Goal: Use online tool/utility: Use online tool/utility

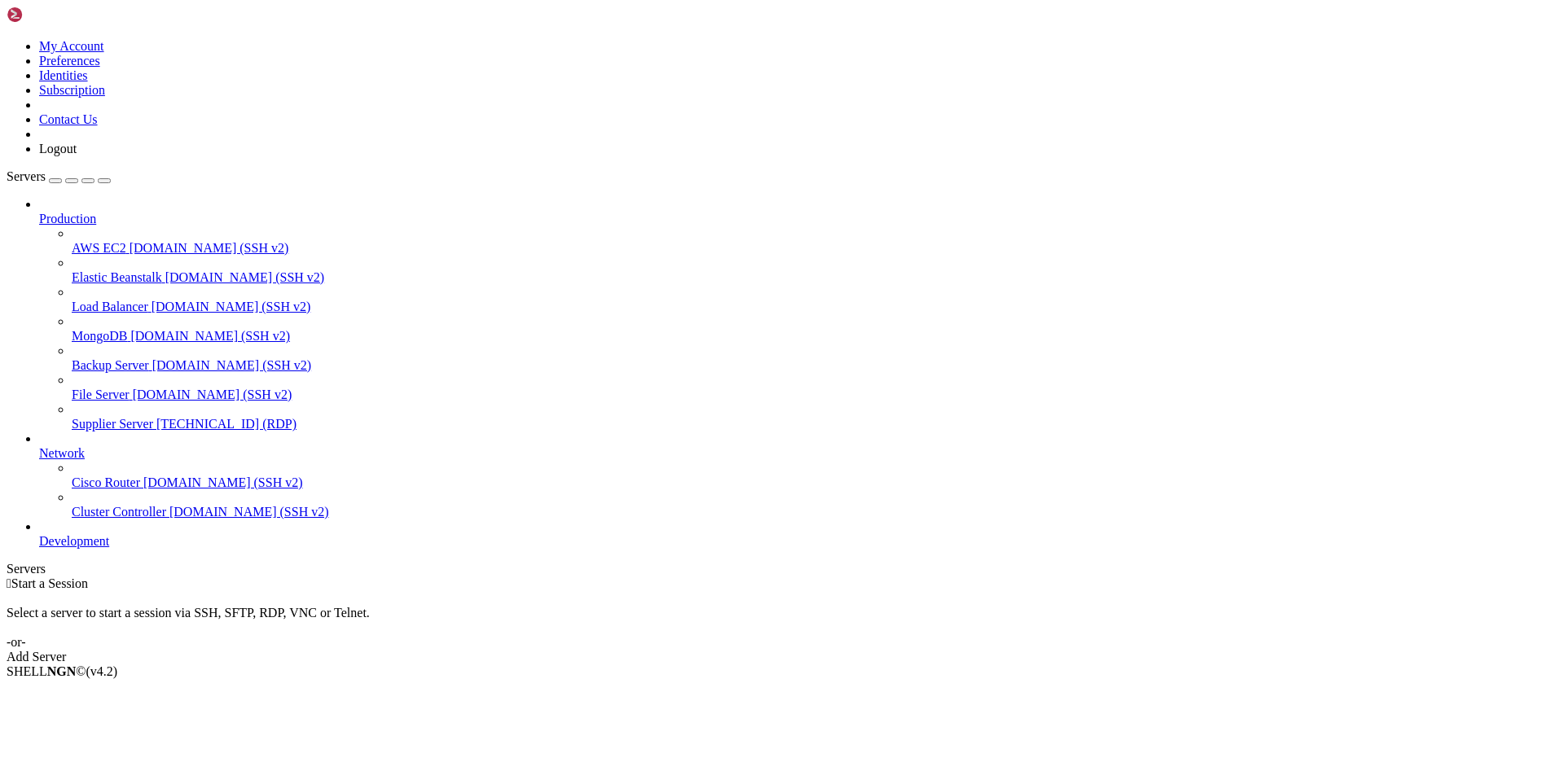
click at [72, 417] on link "Supplier Server [TECHNICAL_ID] (RDP)" at bounding box center [814, 424] width 1486 height 14
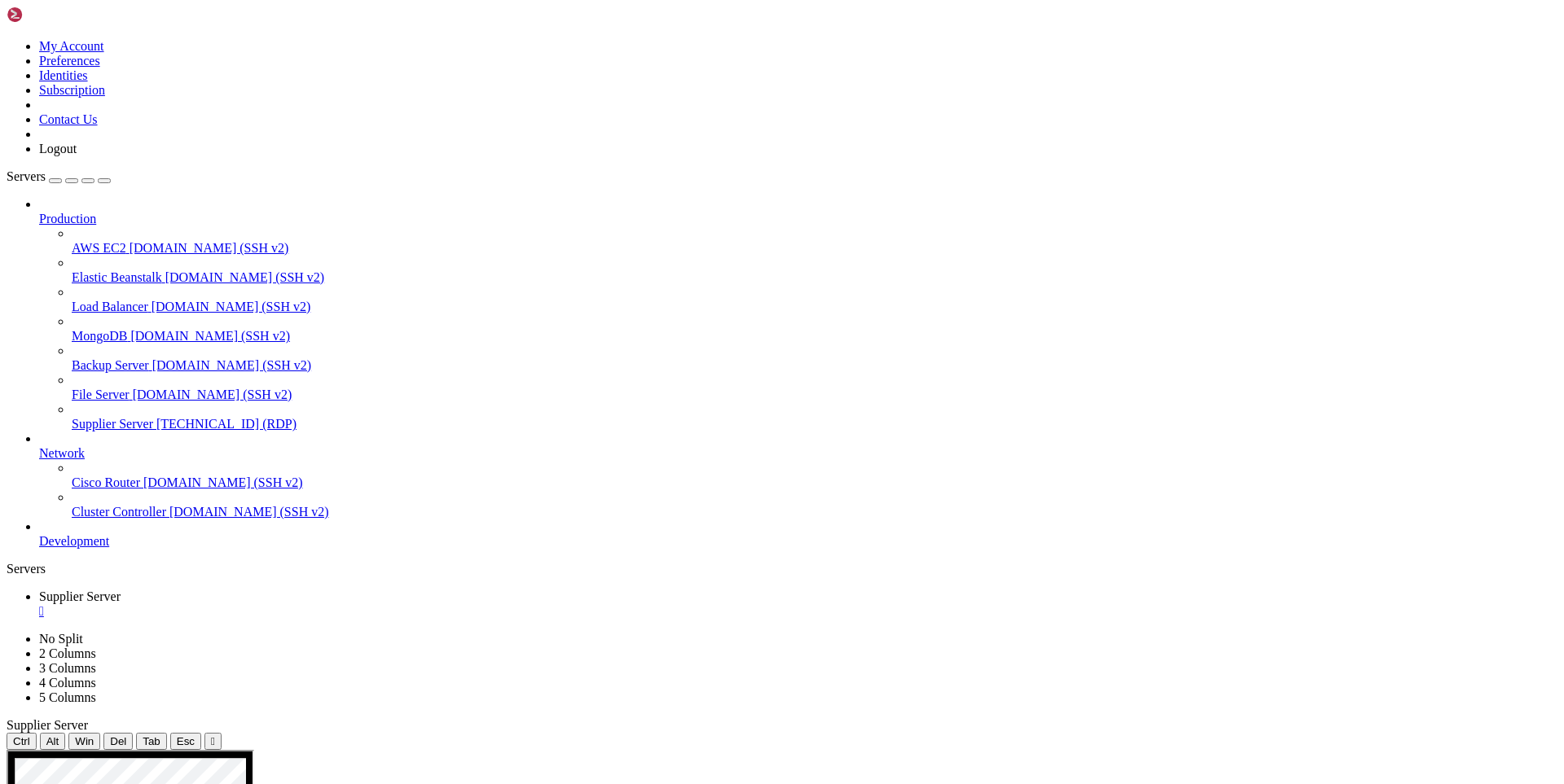
click at [324, 605] on div "" at bounding box center [798, 611] width 1519 height 14
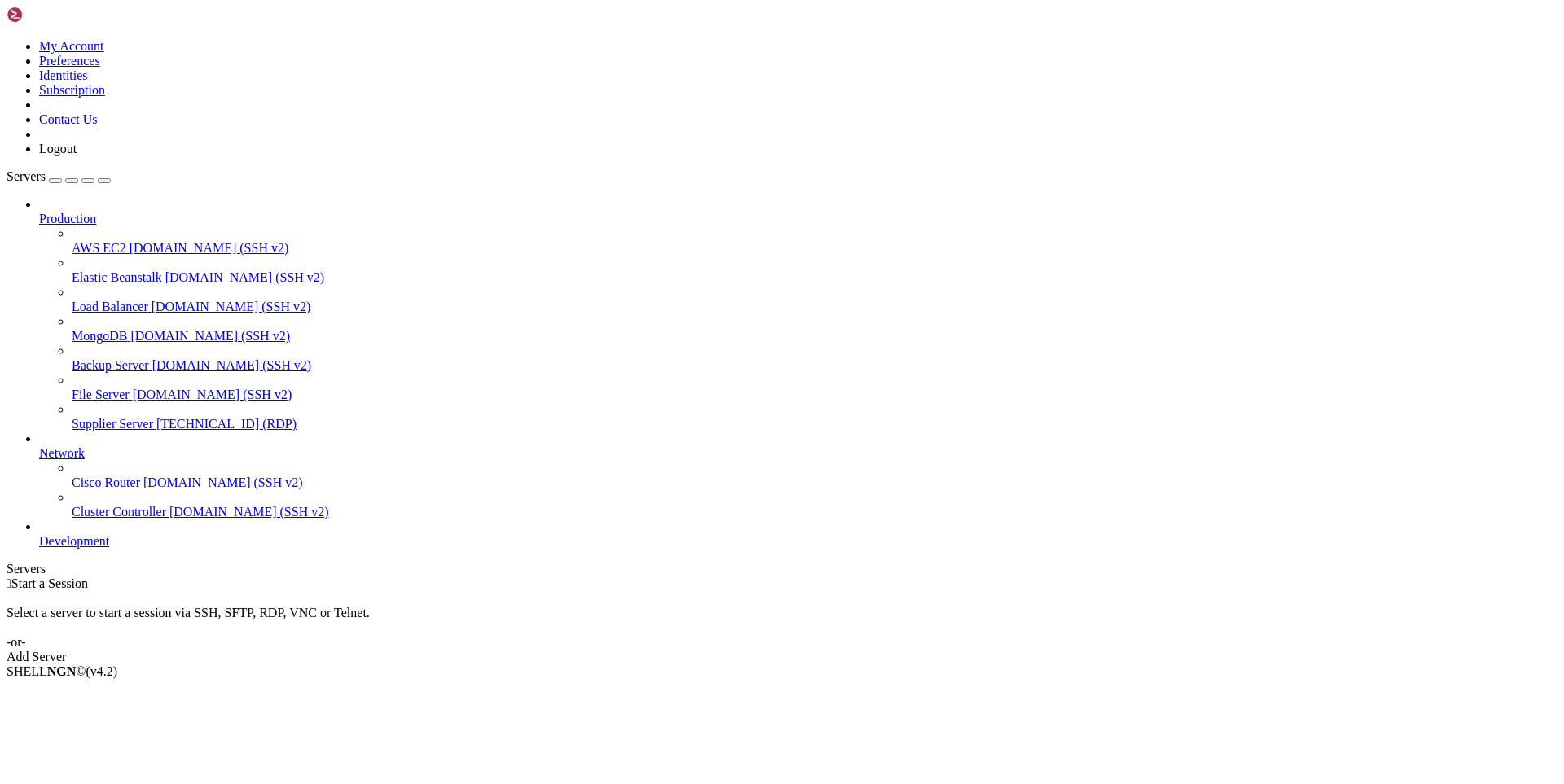
click at [116, 417] on span "Supplier Server" at bounding box center [112, 424] width 82 height 13
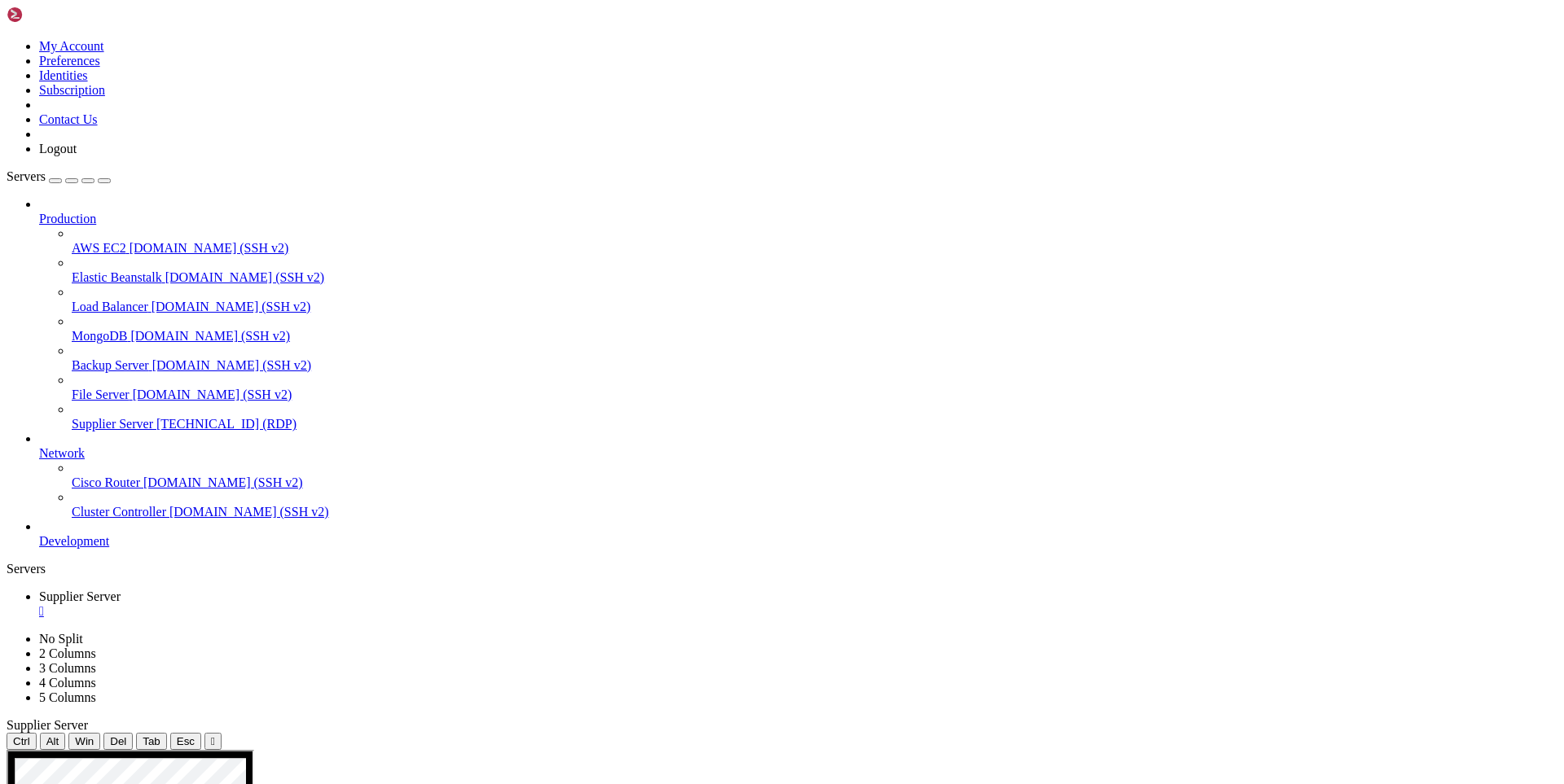
drag, startPoint x: 532, startPoint y: 1102, endPoint x: 415, endPoint y: 1097, distance: 117.1
click at [331, 605] on div "" at bounding box center [798, 611] width 1519 height 14
